Goal: Find specific page/section: Find specific page/section

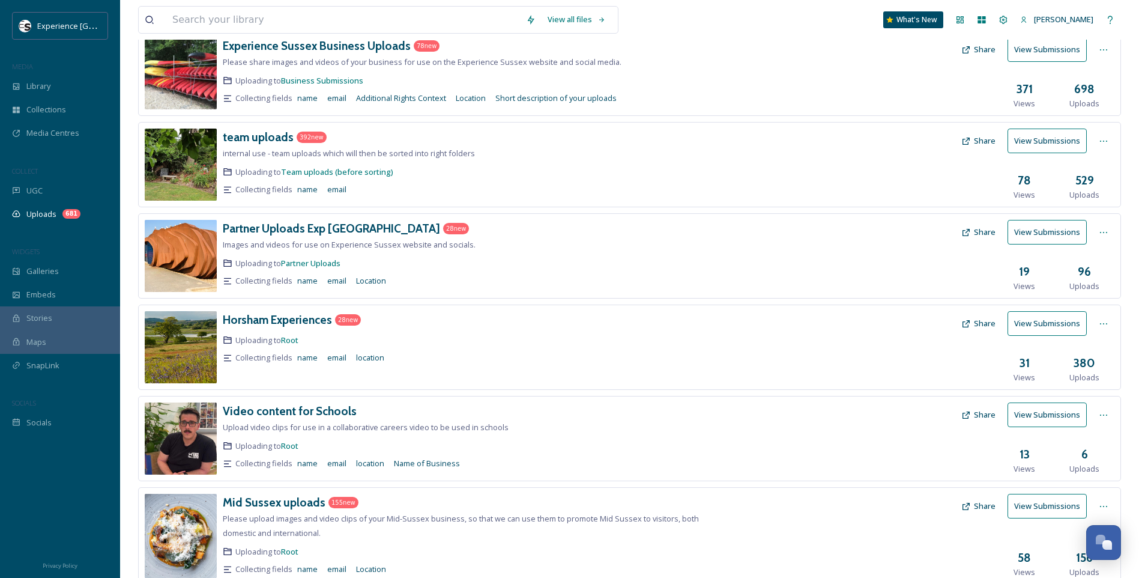
scroll to position [60, 0]
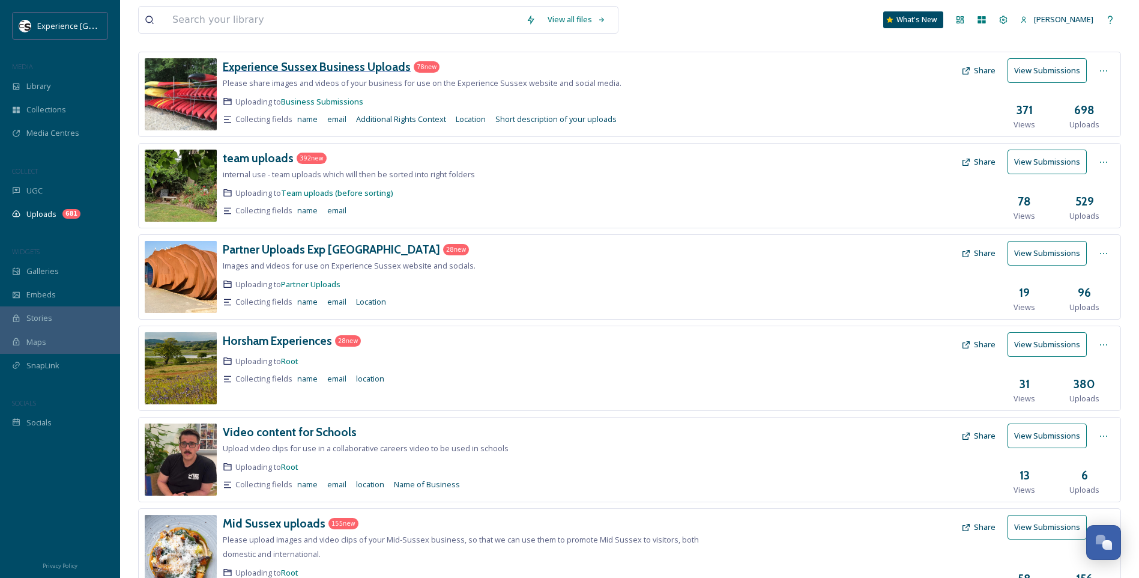
click at [261, 61] on h3 "Experience Sussex Business Uploads" at bounding box center [317, 66] width 188 height 14
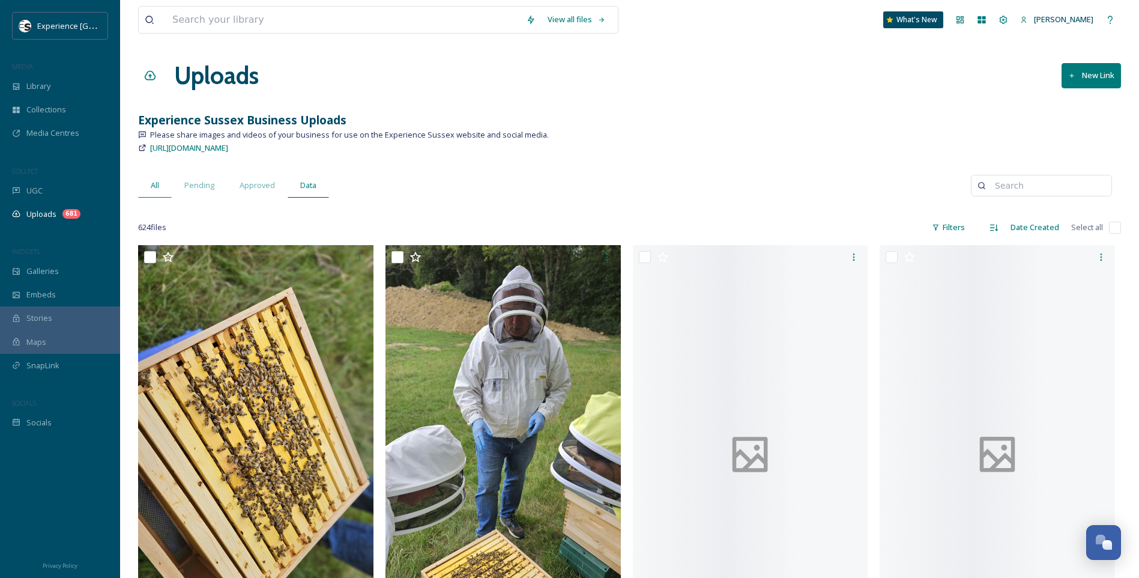
click at [304, 182] on span "Data" at bounding box center [308, 185] width 16 height 11
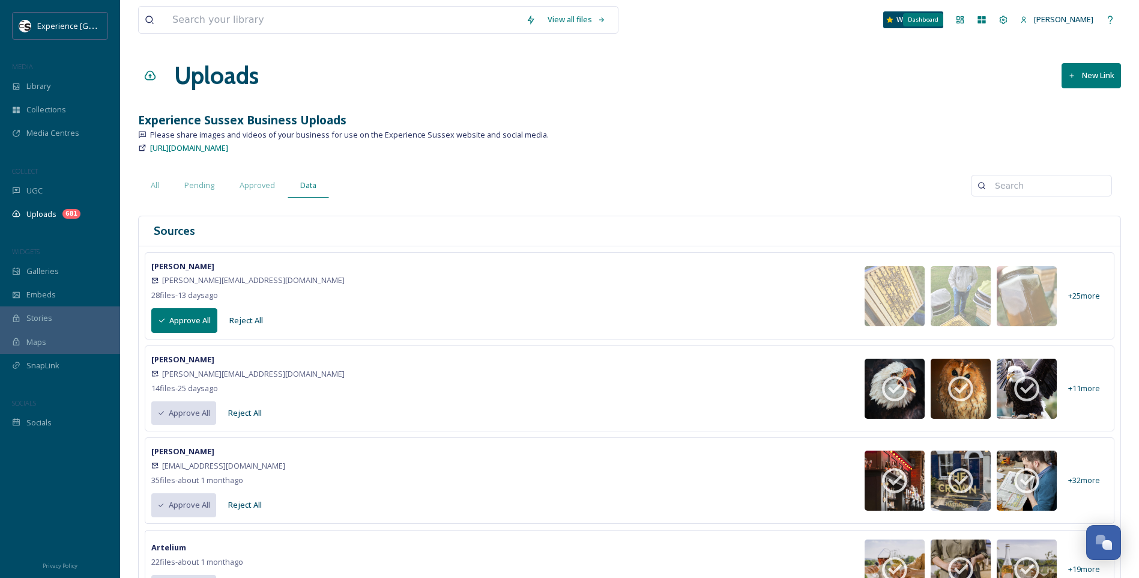
click at [965, 20] on icon at bounding box center [960, 20] width 10 height 10
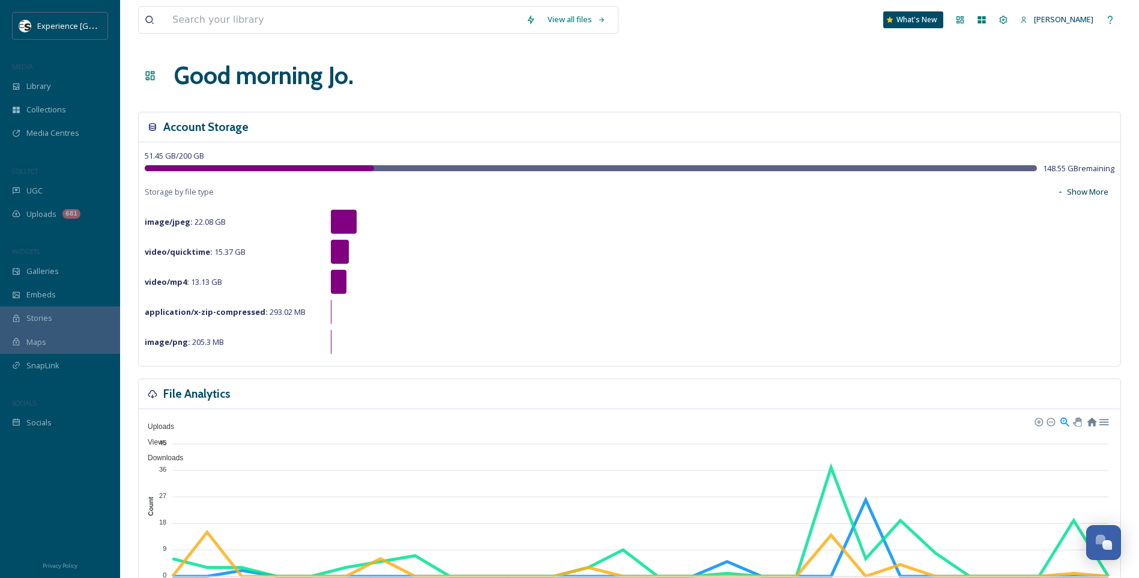
click at [1081, 190] on button "Show More" at bounding box center [1083, 191] width 64 height 23
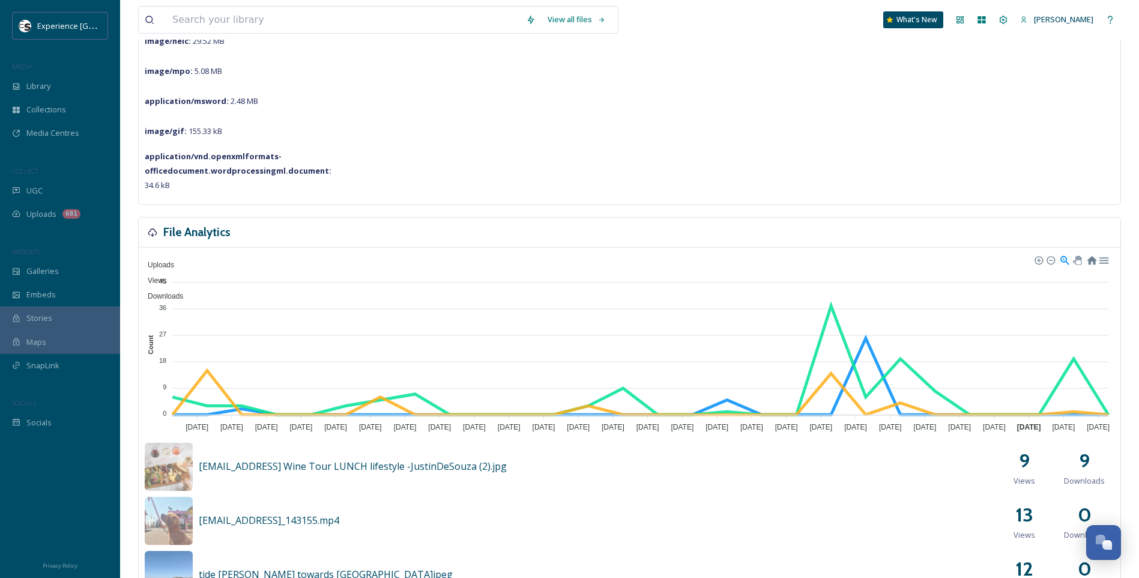
scroll to position [480, 0]
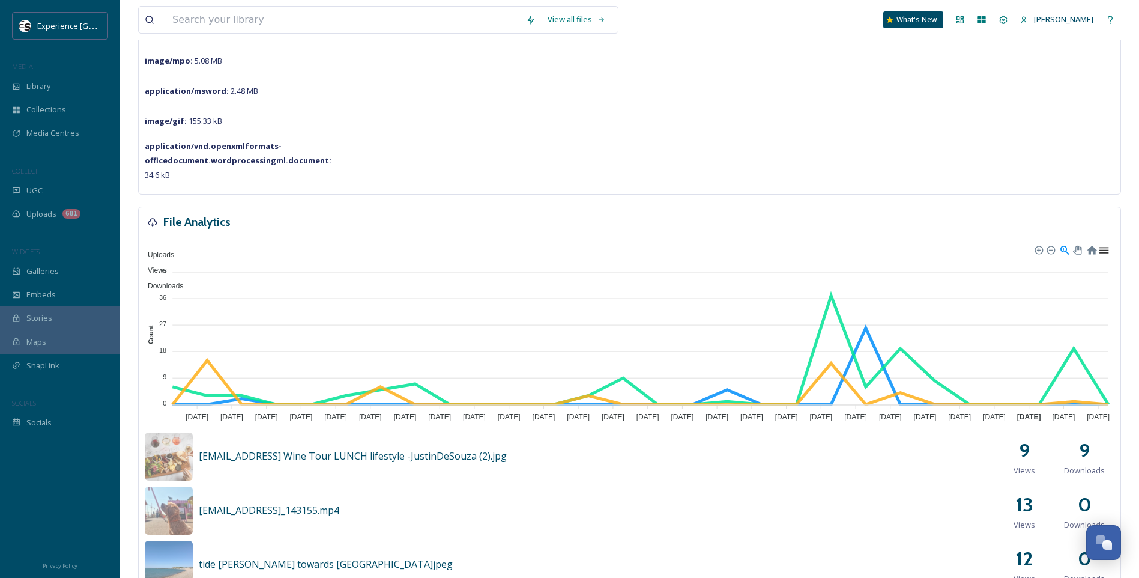
click at [1103, 250] on div at bounding box center [1103, 249] width 10 height 10
click at [1104, 250] on div at bounding box center [1103, 249] width 10 height 10
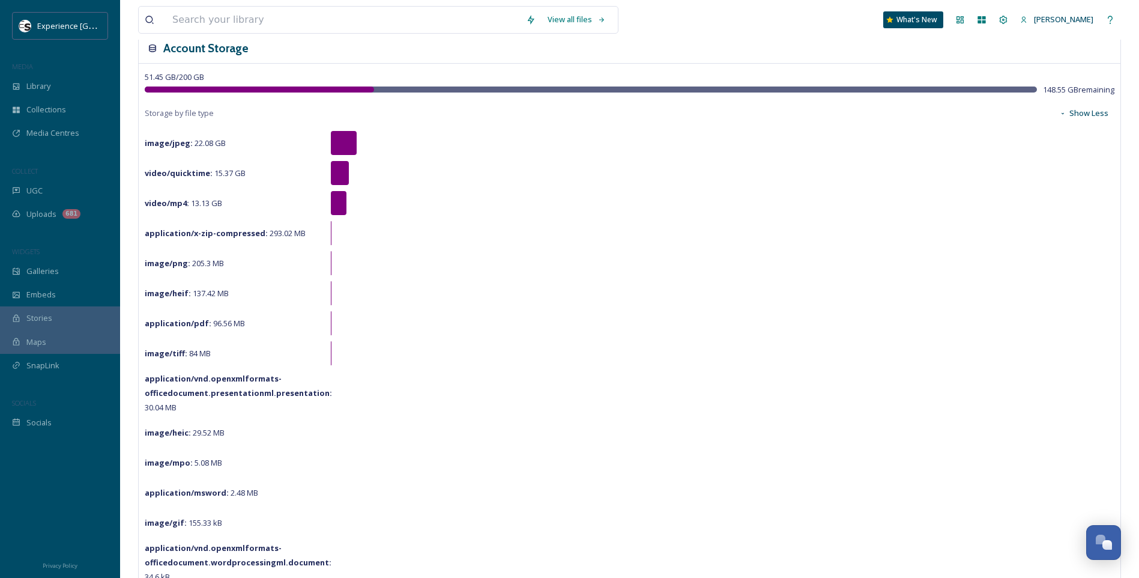
scroll to position [0, 0]
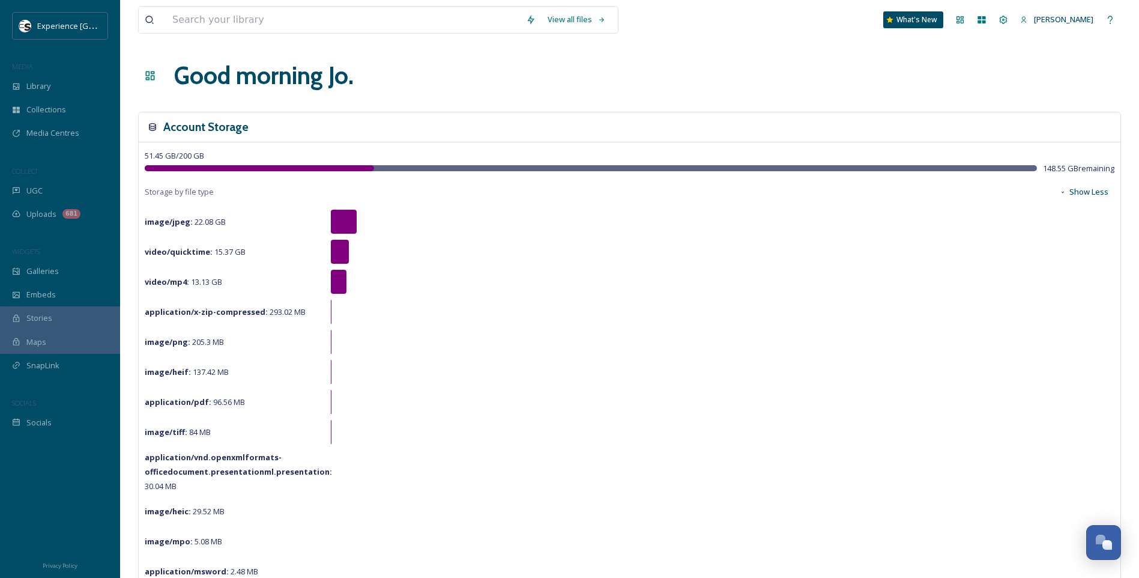
click at [150, 73] on icon at bounding box center [150, 75] width 9 height 9
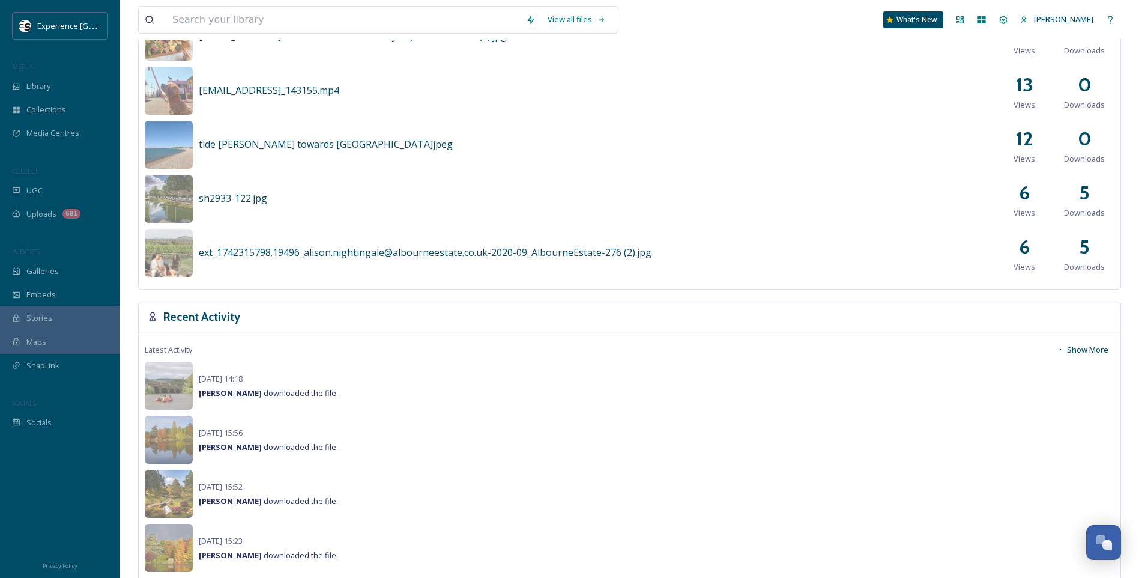
scroll to position [901, 0]
click at [66, 211] on div "681" at bounding box center [71, 214] width 18 height 10
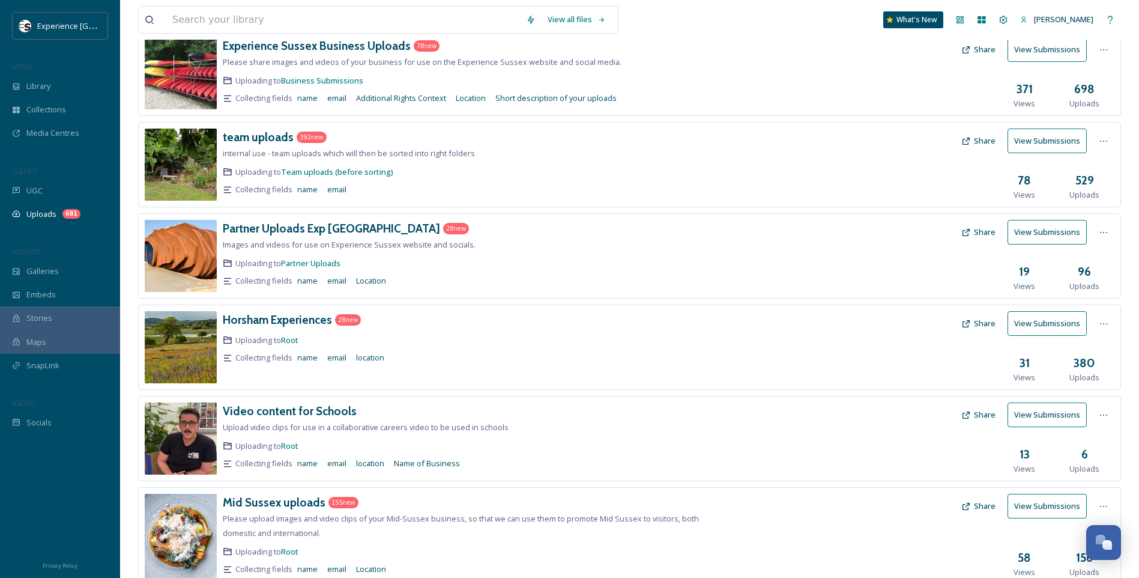
scroll to position [76, 0]
